Goal: Transaction & Acquisition: Purchase product/service

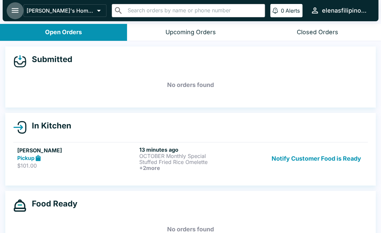
click at [16, 6] on icon "open drawer" at bounding box center [15, 10] width 9 height 9
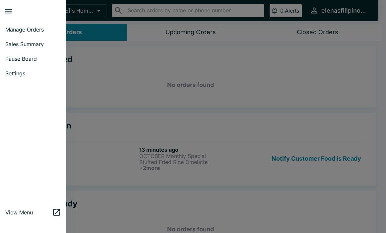
click at [21, 211] on span "View Menu" at bounding box center [28, 212] width 47 height 7
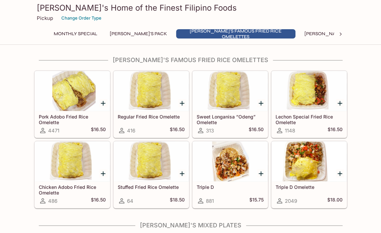
scroll to position [265, 0]
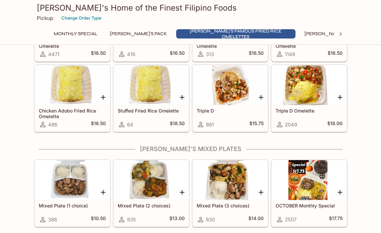
click at [319, 127] on div "Triple D Omelette 2049 $18.00" at bounding box center [309, 118] width 75 height 27
